Goal: Check status: Check status

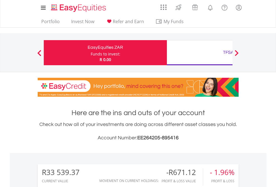
scroll to position [54, 88]
click at [91, 53] on div "Funds to invest:" at bounding box center [106, 54] width 30 height 6
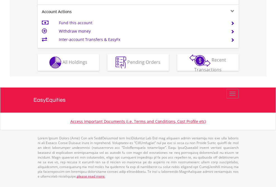
scroll to position [509, 0]
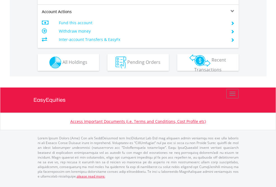
scroll to position [487, 0]
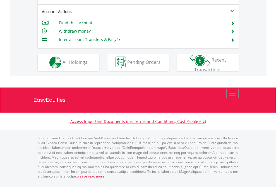
scroll to position [524, 0]
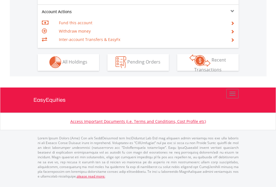
scroll to position [522, 0]
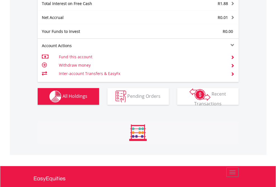
scroll to position [54, 88]
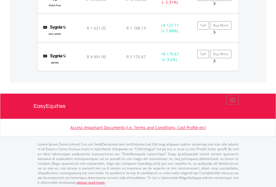
scroll to position [54, 88]
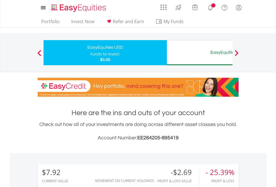
scroll to position [54, 88]
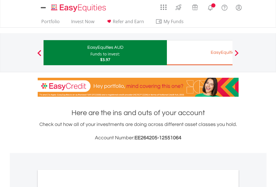
scroll to position [335, 0]
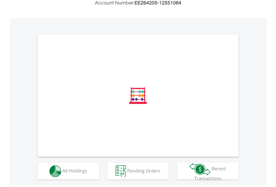
click at [63, 174] on span "All Holdings" at bounding box center [75, 171] width 25 height 6
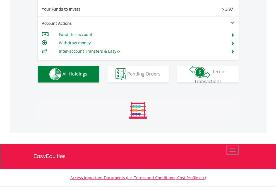
scroll to position [54, 88]
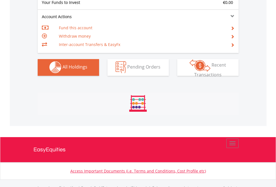
scroll to position [553, 0]
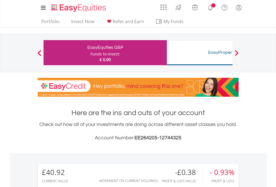
scroll to position [54, 88]
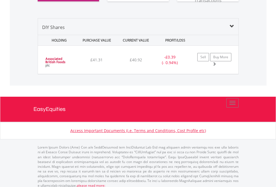
scroll to position [621, 0]
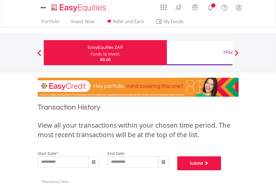
click at [221, 171] on button "Submit" at bounding box center [199, 164] width 44 height 14
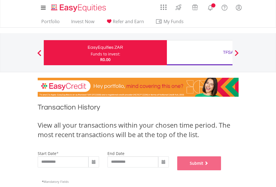
scroll to position [226, 0]
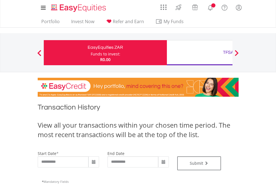
click at [200, 53] on div "TFSA" at bounding box center [228, 53] width 116 height 8
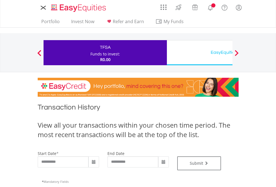
type input "**********"
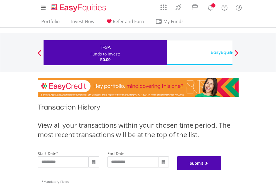
click at [221, 171] on button "Submit" at bounding box center [199, 164] width 44 height 14
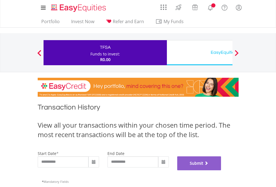
scroll to position [226, 0]
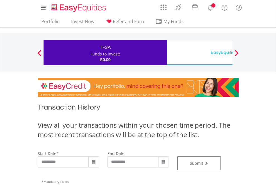
click at [200, 53] on div "EasyEquities USD" at bounding box center [228, 53] width 116 height 8
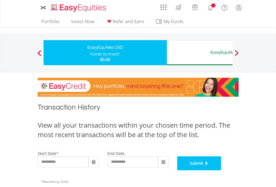
click at [221, 171] on button "Submit" at bounding box center [199, 164] width 44 height 14
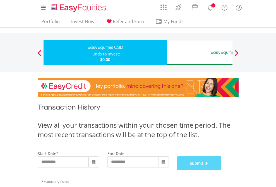
scroll to position [226, 0]
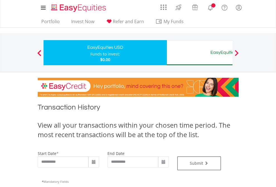
click at [200, 53] on div "EasyEquities AUD" at bounding box center [228, 53] width 116 height 8
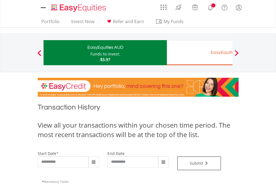
type input "**********"
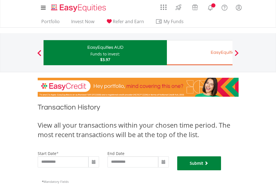
click at [221, 171] on button "Submit" at bounding box center [199, 164] width 44 height 14
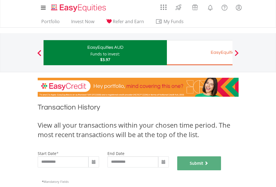
scroll to position [226, 0]
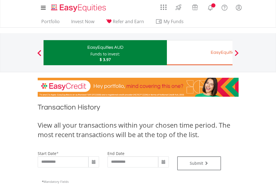
click at [200, 53] on div "EasyEquities EUR" at bounding box center [228, 53] width 116 height 8
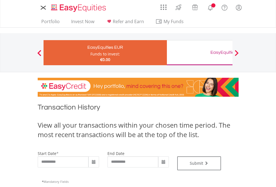
type input "**********"
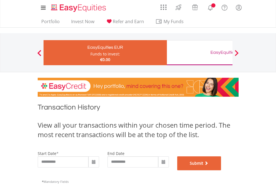
click at [221, 171] on button "Submit" at bounding box center [199, 164] width 44 height 14
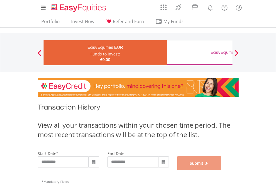
scroll to position [226, 0]
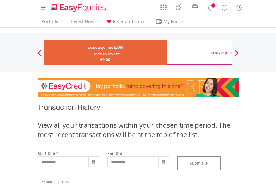
click at [200, 53] on div "EasyEquities GBP" at bounding box center [228, 53] width 116 height 8
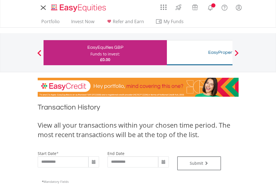
type input "**********"
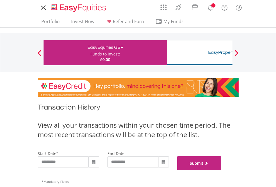
click at [221, 171] on button "Submit" at bounding box center [199, 164] width 44 height 14
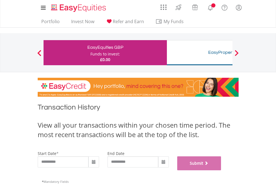
scroll to position [226, 0]
